Goal: Download file/media

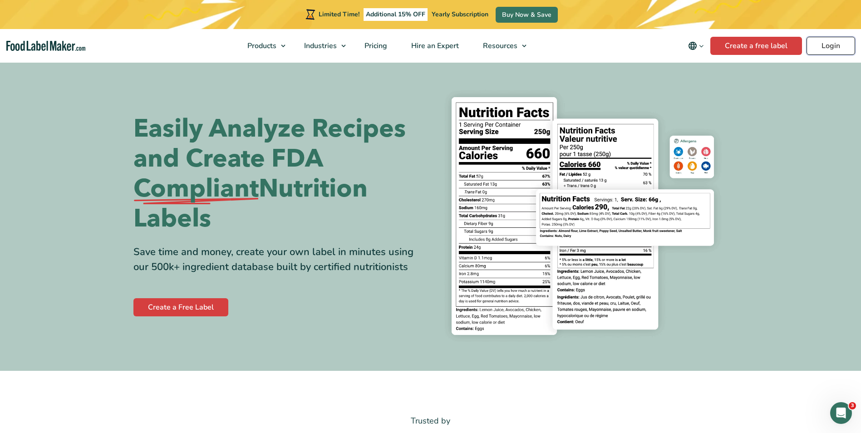
click at [354, 47] on link "Login" at bounding box center [830, 46] width 49 height 18
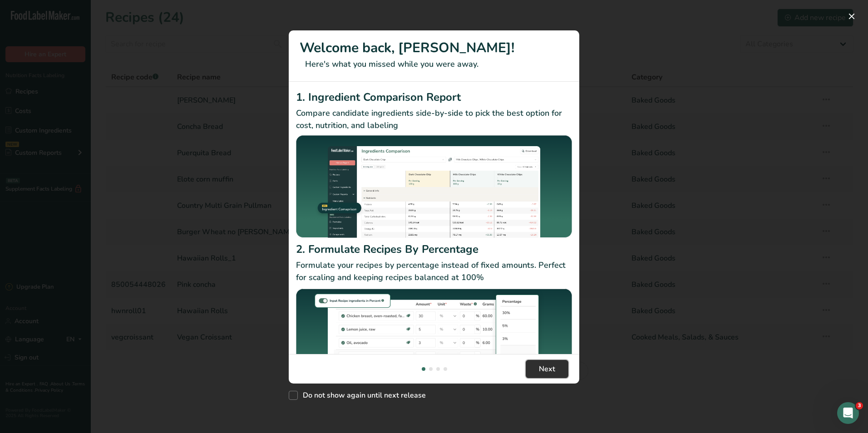
click at [558, 368] on button "Next" at bounding box center [547, 369] width 43 height 18
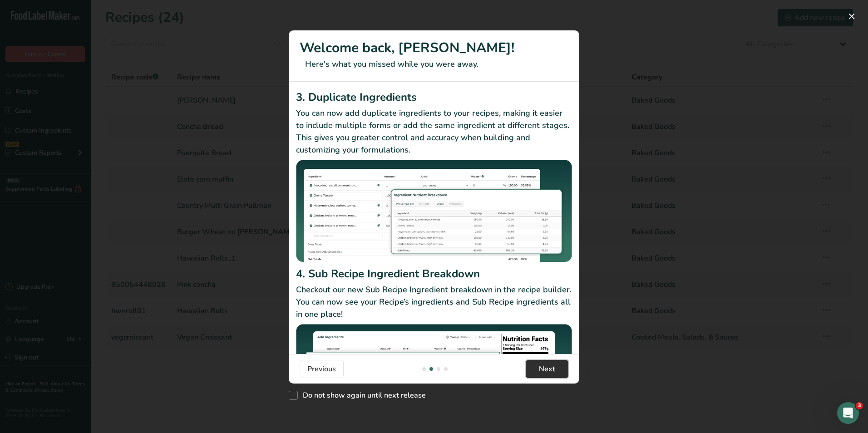
click at [553, 372] on span "Next" at bounding box center [547, 369] width 16 height 11
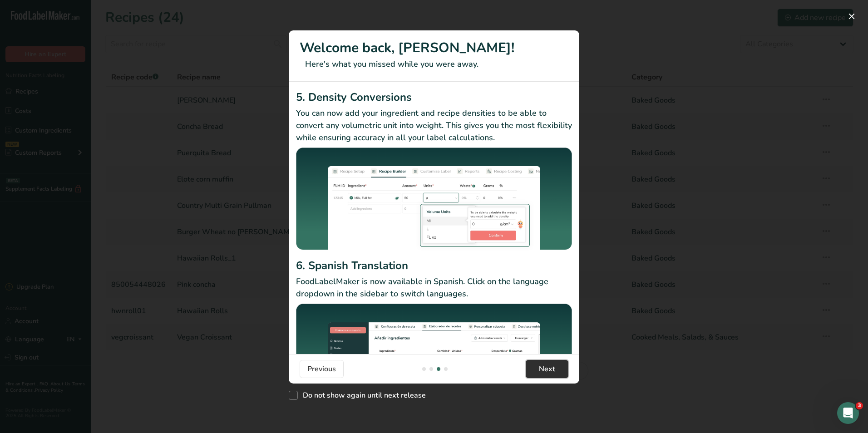
click at [552, 371] on span "Next" at bounding box center [547, 369] width 16 height 11
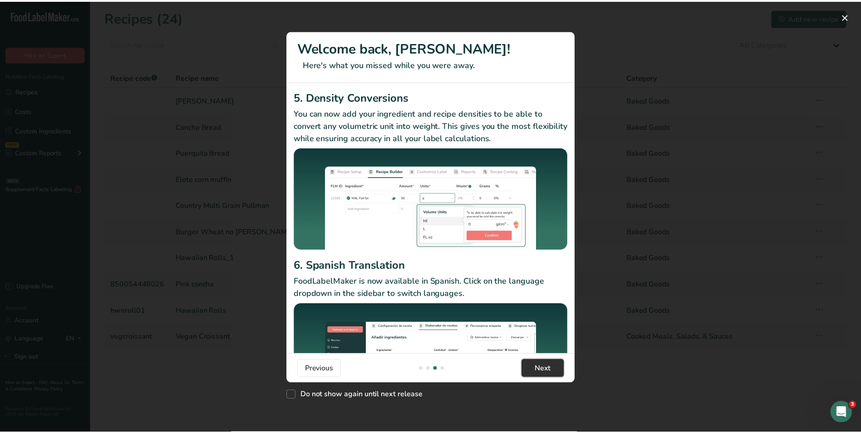
scroll to position [0, 871]
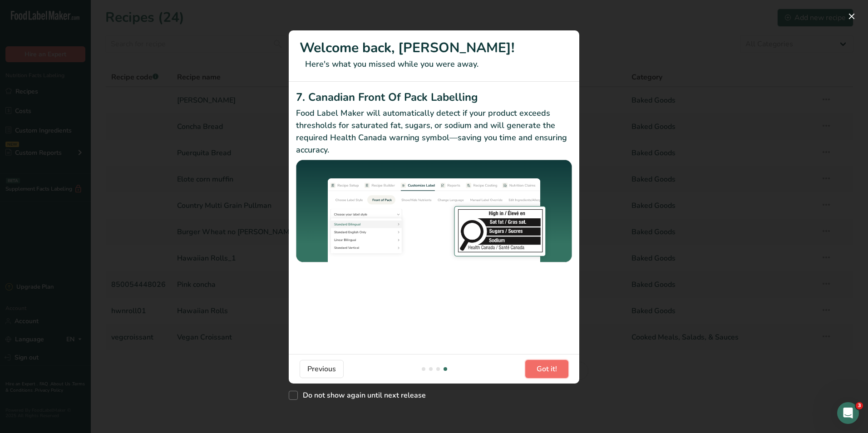
click at [551, 369] on span "Got it!" at bounding box center [546, 369] width 20 height 11
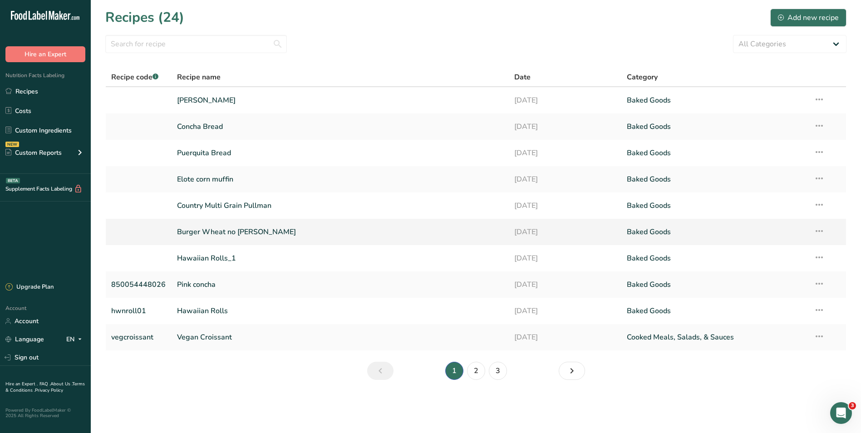
click at [194, 232] on link "Burger Wheat no [PERSON_NAME]" at bounding box center [340, 231] width 326 height 19
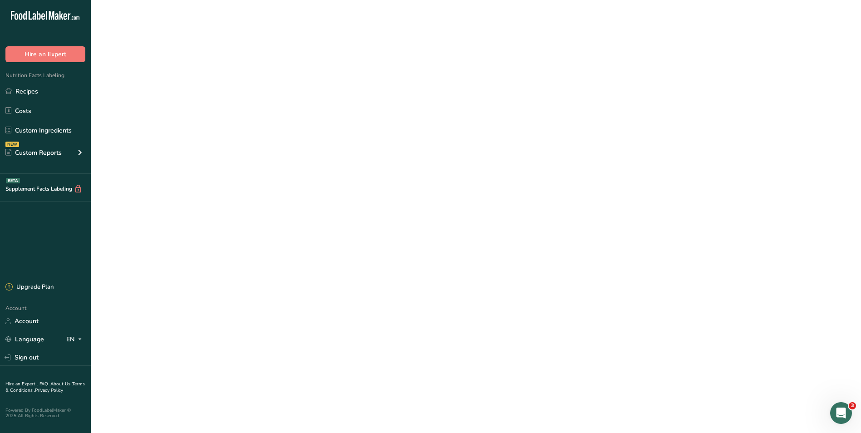
click at [194, 232] on link "Burger Wheat no [PERSON_NAME]" at bounding box center [340, 231] width 326 height 19
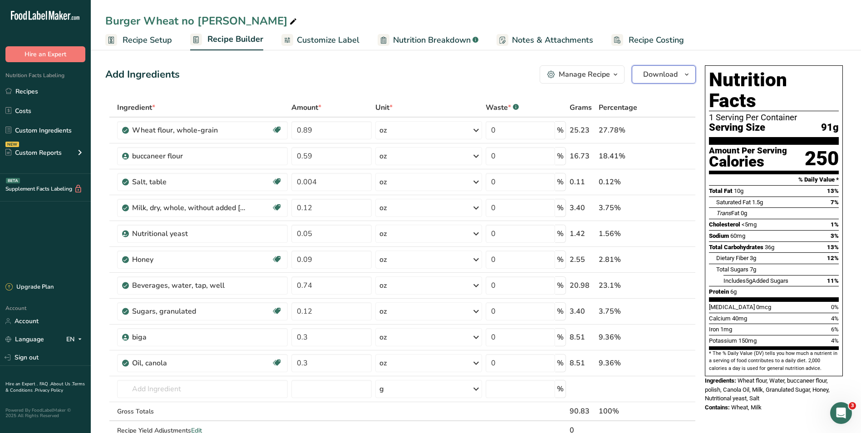
click at [657, 74] on span "Download" at bounding box center [660, 74] width 34 height 11
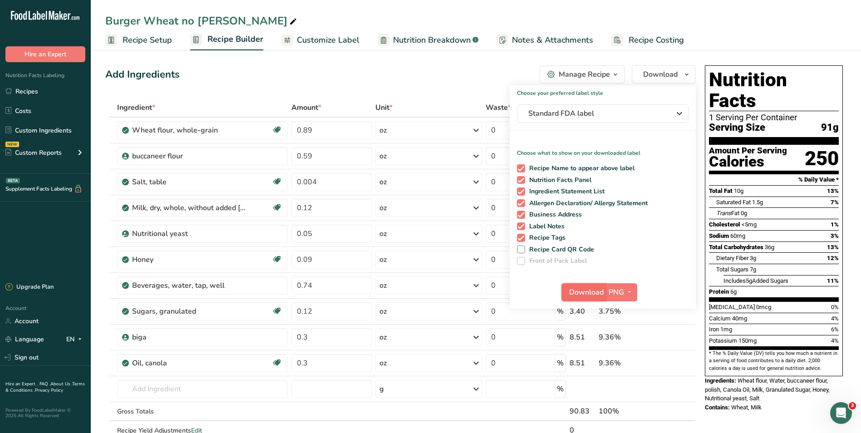
click at [586, 292] on span "Download" at bounding box center [586, 292] width 34 height 11
click at [429, 36] on span "Nutrition Breakdown" at bounding box center [432, 40] width 78 height 12
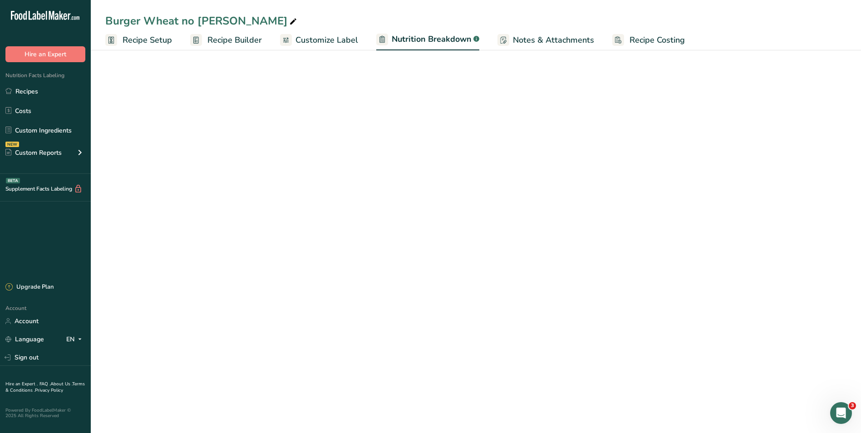
select select "Calories"
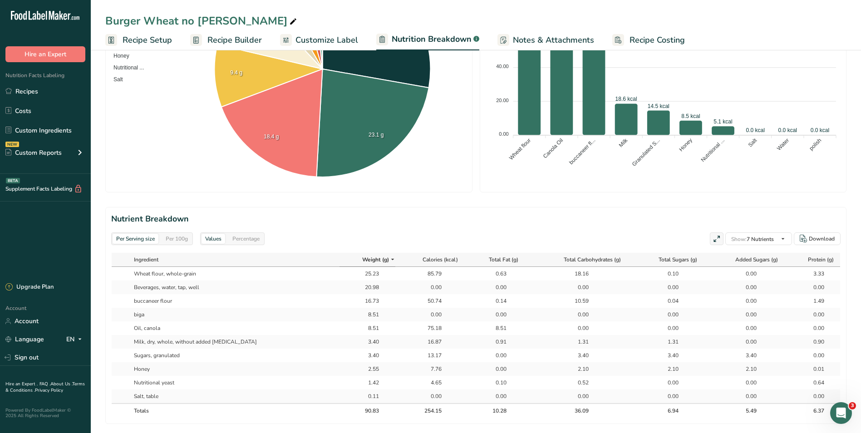
scroll to position [486, 0]
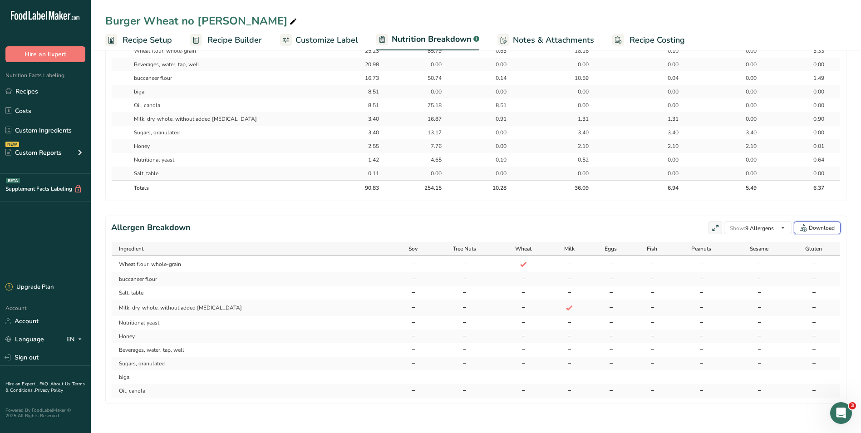
click at [820, 228] on div "Download" at bounding box center [822, 228] width 26 height 8
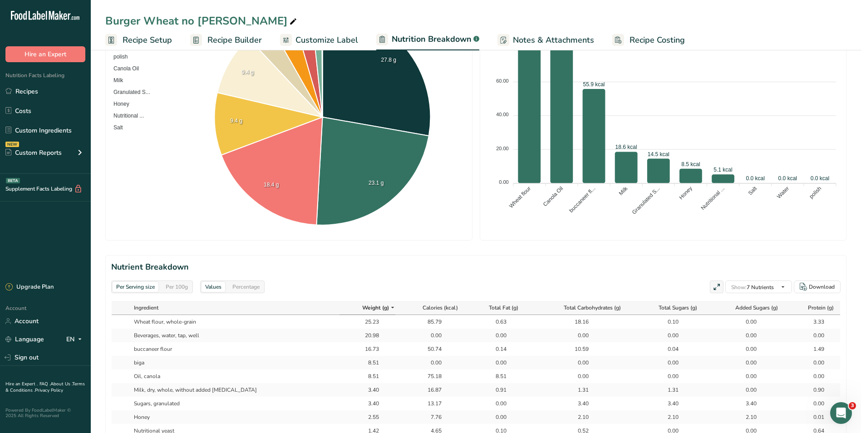
scroll to position [259, 0]
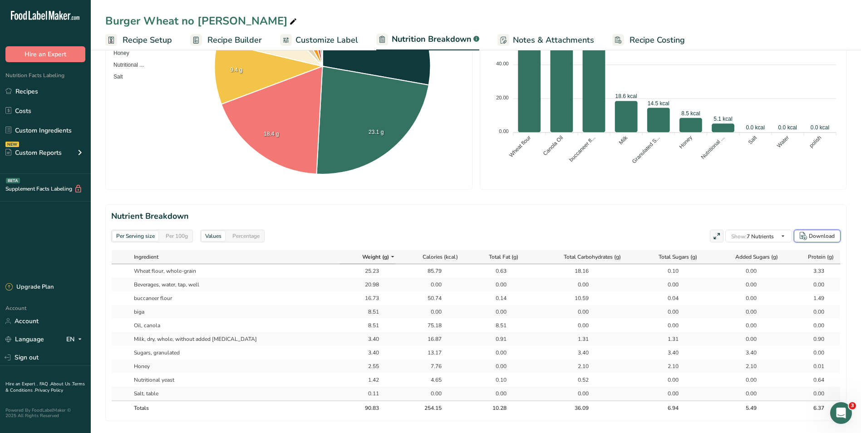
click at [823, 234] on div "Download" at bounding box center [822, 236] width 26 height 8
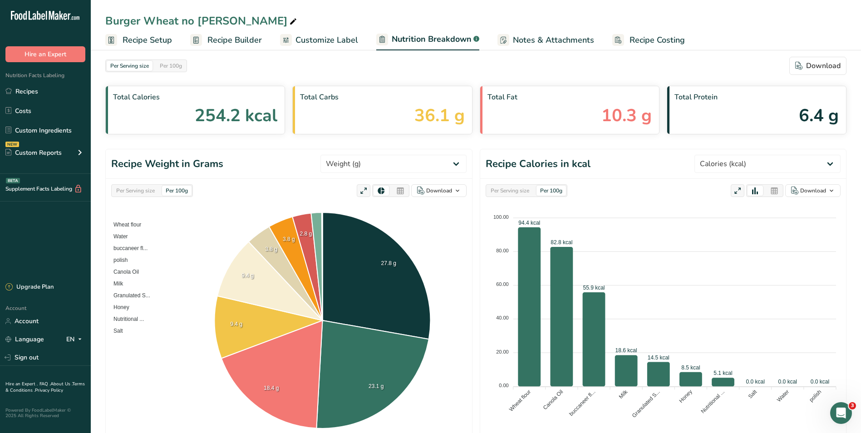
scroll to position [0, 0]
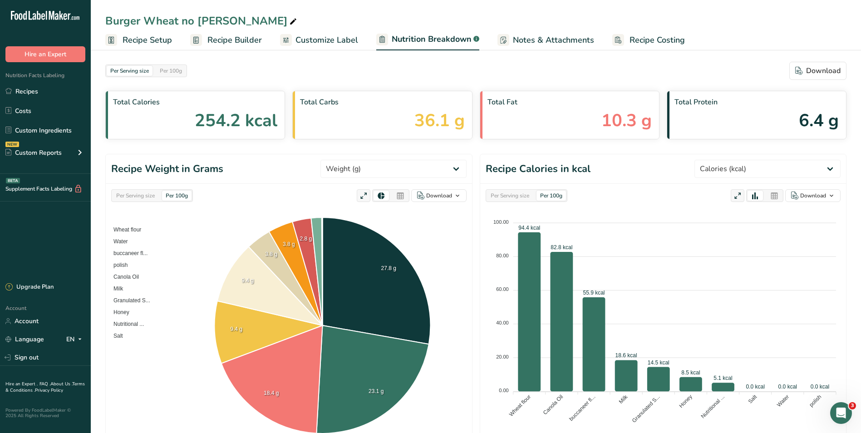
click at [154, 36] on span "Recipe Setup" at bounding box center [147, 40] width 49 height 12
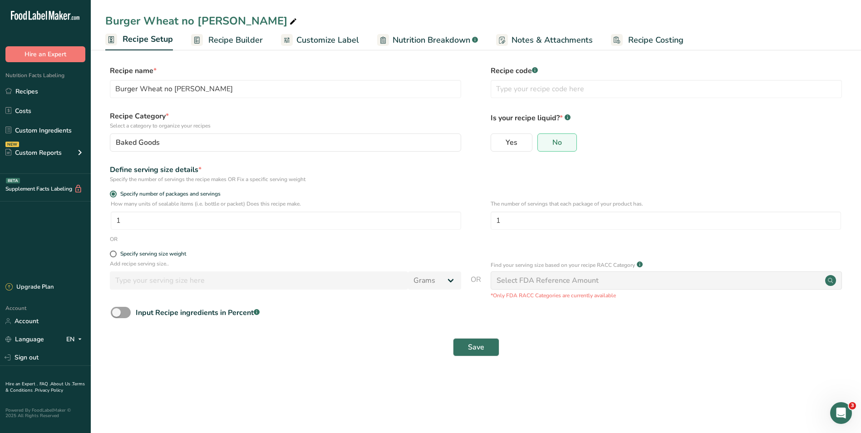
click at [236, 38] on span "Recipe Builder" at bounding box center [235, 40] width 54 height 12
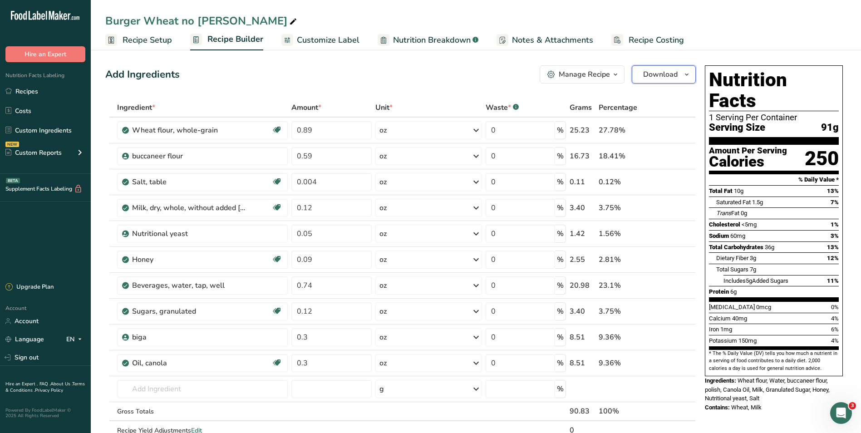
click at [662, 79] on span "Download" at bounding box center [660, 74] width 34 height 11
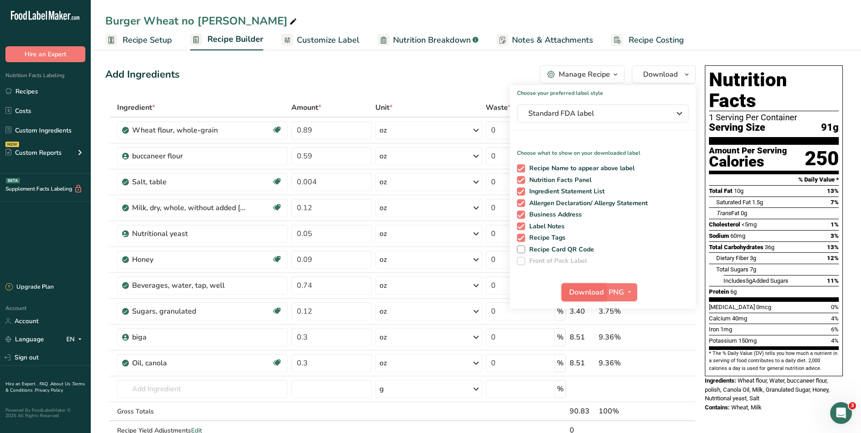
click at [577, 295] on span "Download" at bounding box center [586, 292] width 34 height 11
